Goal: Task Accomplishment & Management: Use online tool/utility

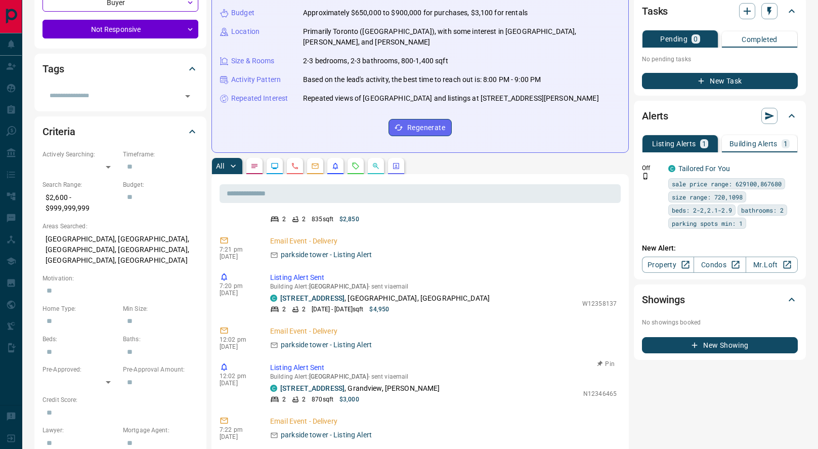
scroll to position [1306, 0]
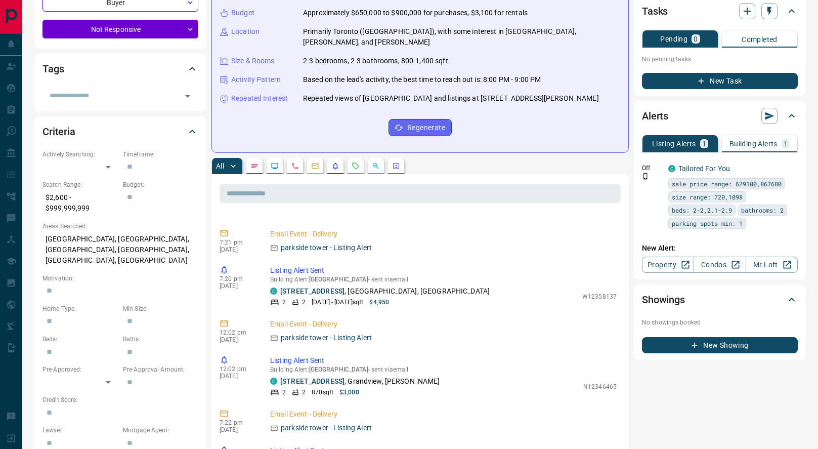
click at [752, 140] on p "Building Alerts" at bounding box center [754, 143] width 48 height 7
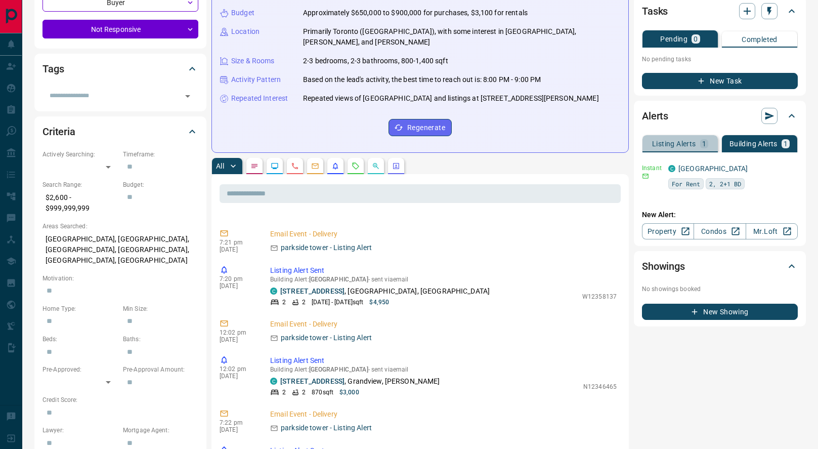
click at [660, 140] on p "Listing Alerts" at bounding box center [674, 143] width 44 height 7
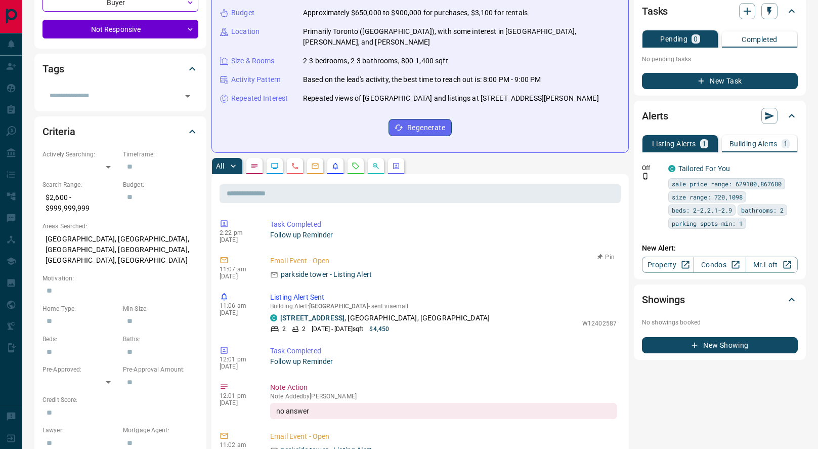
scroll to position [0, 0]
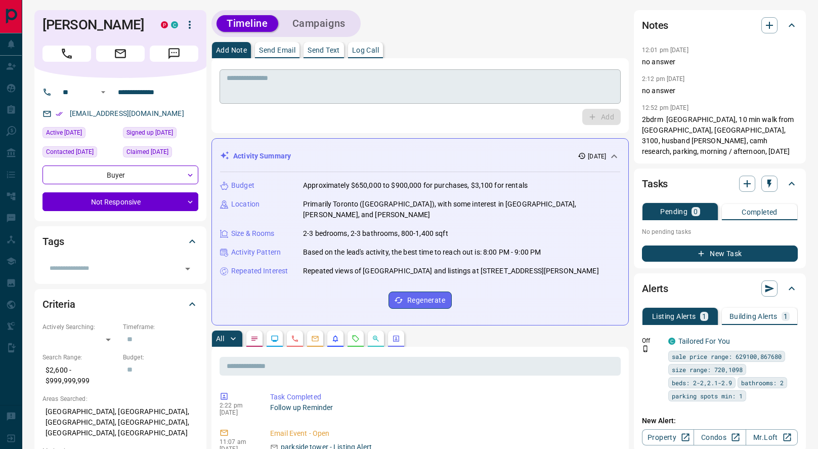
click at [349, 86] on textarea at bounding box center [420, 87] width 387 height 26
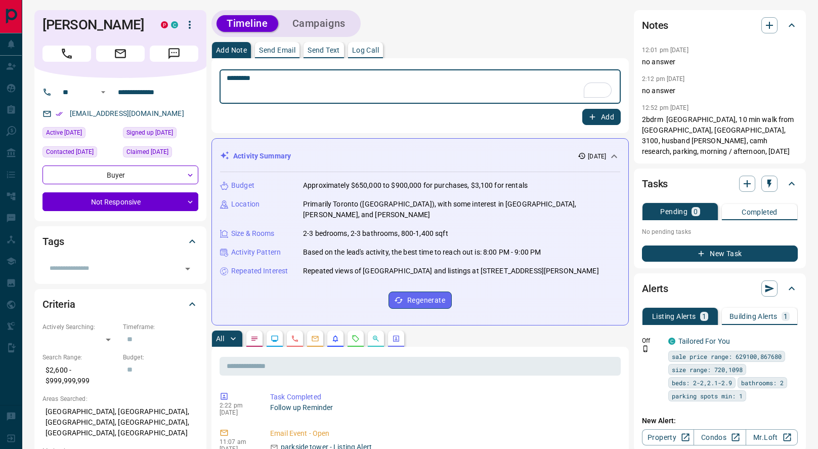
type textarea "*********"
click at [594, 117] on icon "button" at bounding box center [592, 116] width 9 height 9
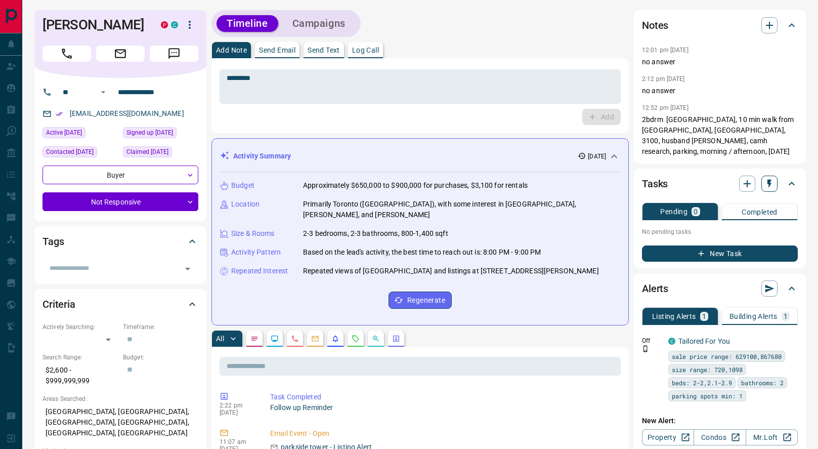
click at [772, 179] on icon "button" at bounding box center [770, 184] width 10 height 10
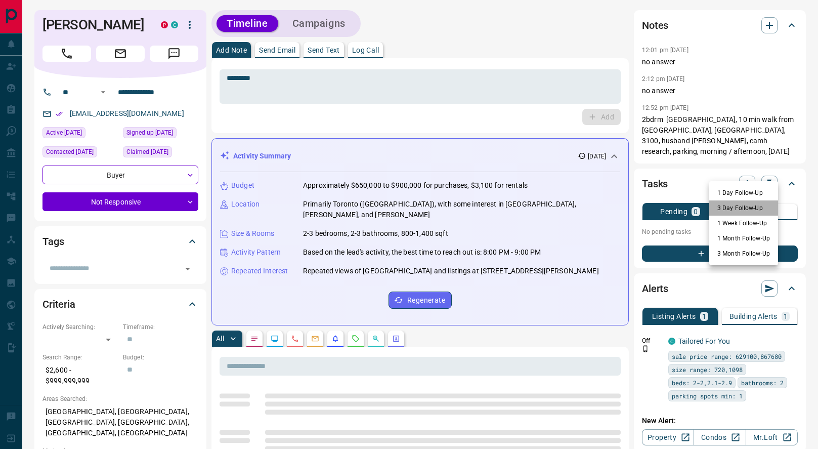
click at [725, 207] on li "3 Day Follow-Up" at bounding box center [744, 207] width 69 height 15
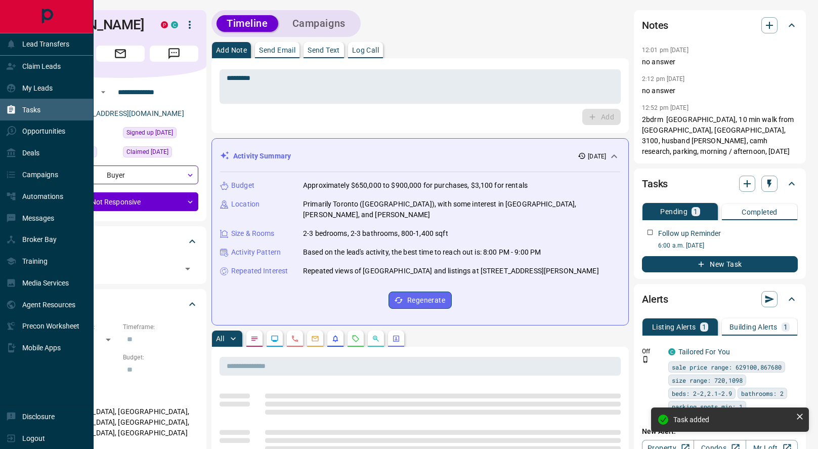
click at [11, 111] on icon at bounding box center [11, 110] width 10 height 10
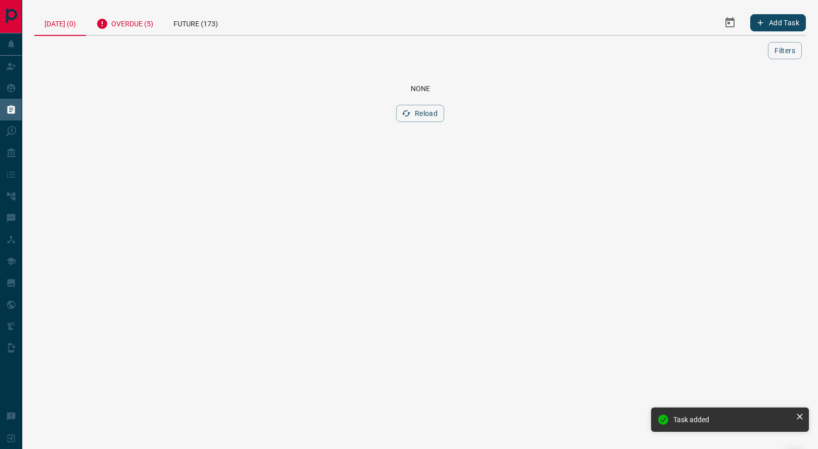
click at [136, 23] on div "Overdue (5)" at bounding box center [124, 22] width 77 height 25
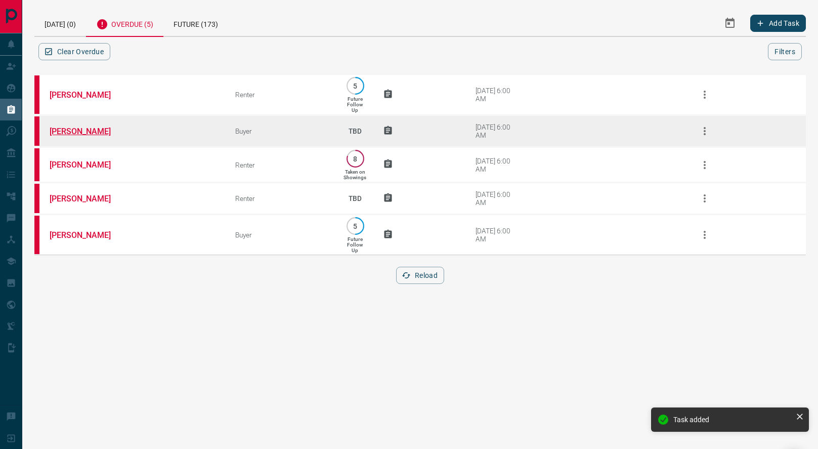
click at [79, 134] on link "[PERSON_NAME]" at bounding box center [88, 132] width 76 height 10
